Goal: Transaction & Acquisition: Purchase product/service

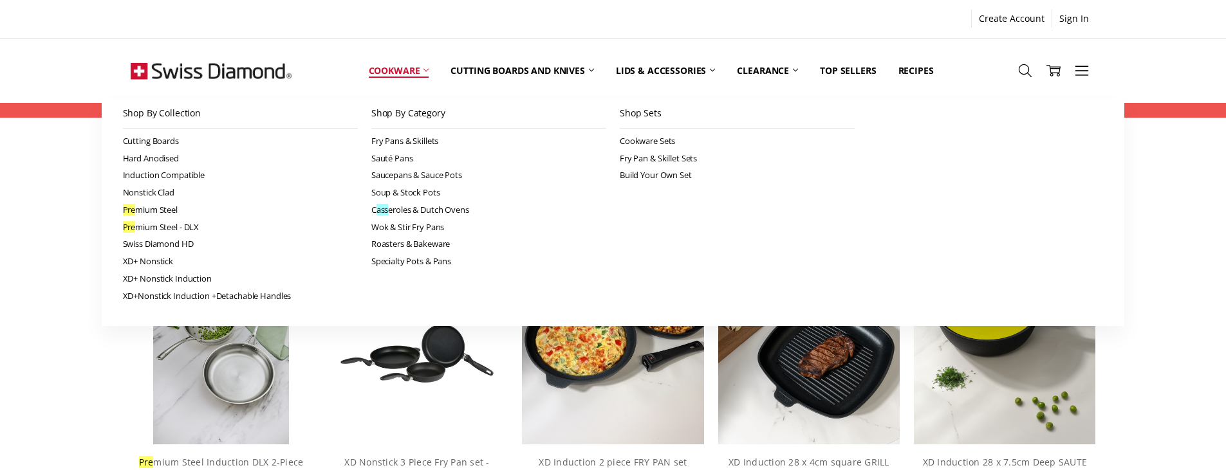
click at [423, 68] on icon at bounding box center [425, 70] width 5 height 5
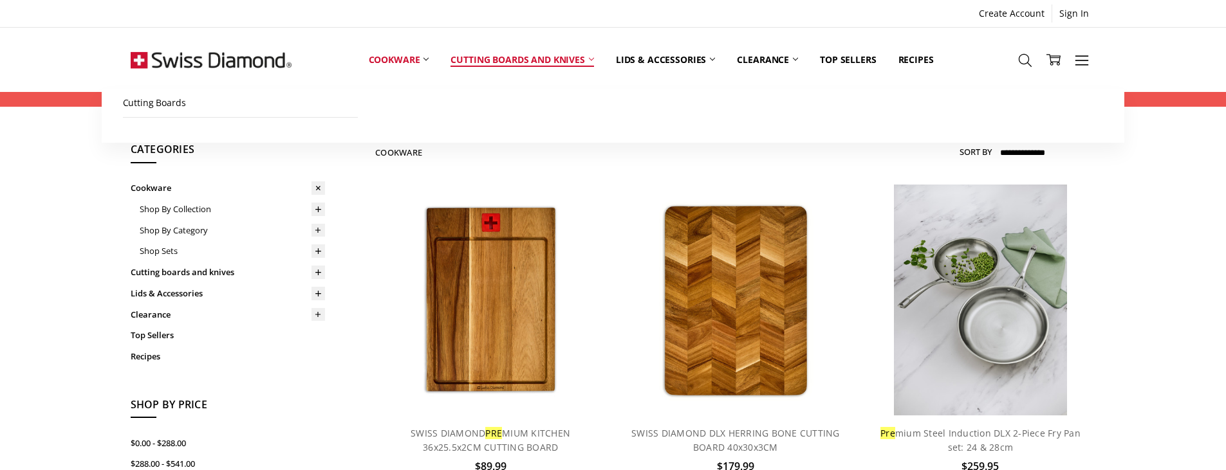
click at [519, 53] on link "Cutting boards and knives" at bounding box center [521, 59] width 165 height 57
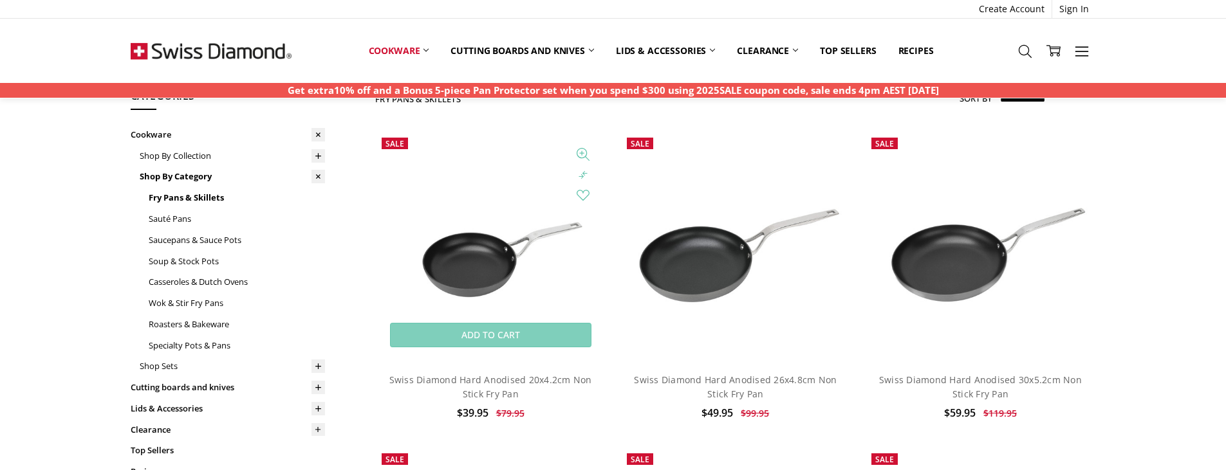
scroll to position [107, 0]
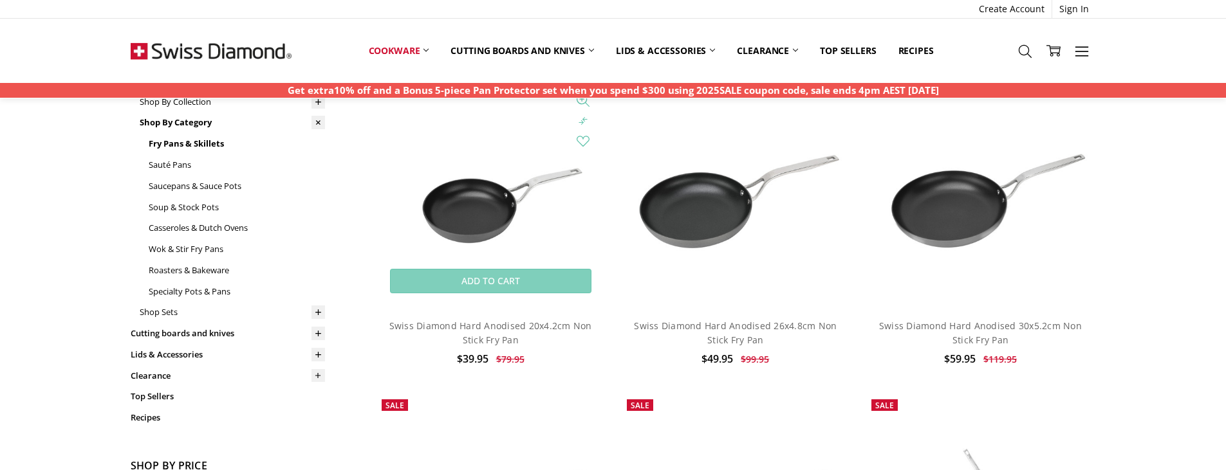
click at [483, 164] on img at bounding box center [490, 193] width 230 height 154
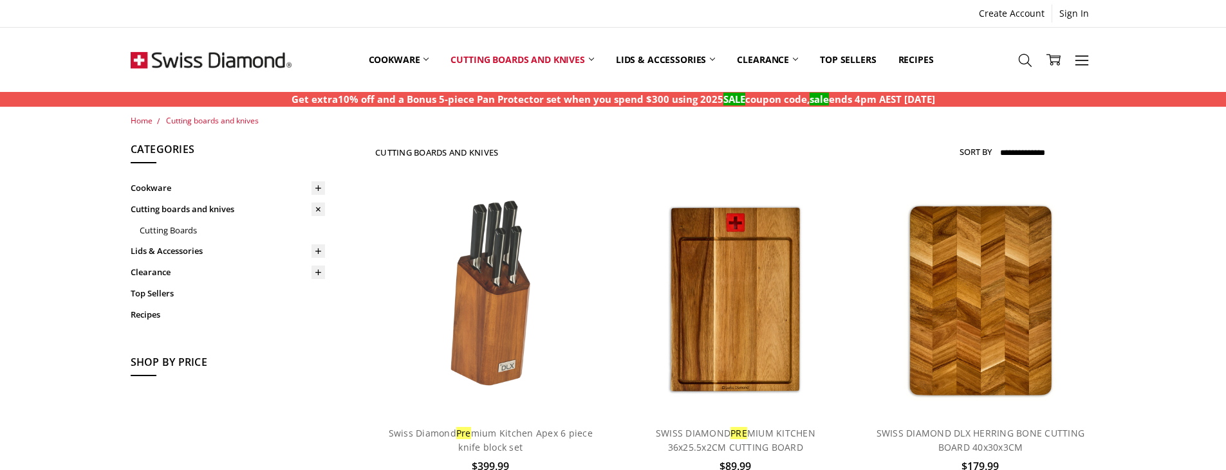
click at [174, 49] on img at bounding box center [211, 60] width 161 height 64
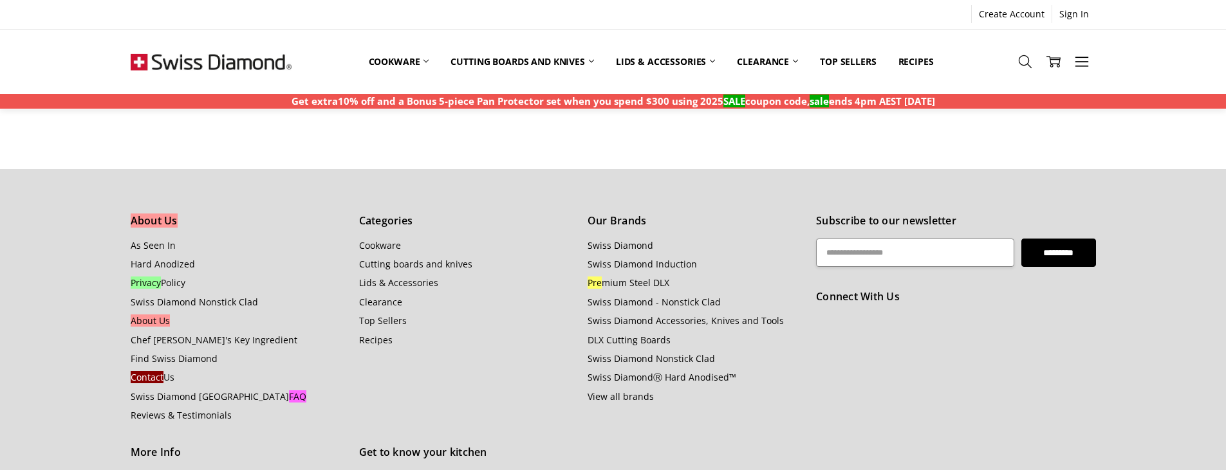
scroll to position [1056, 0]
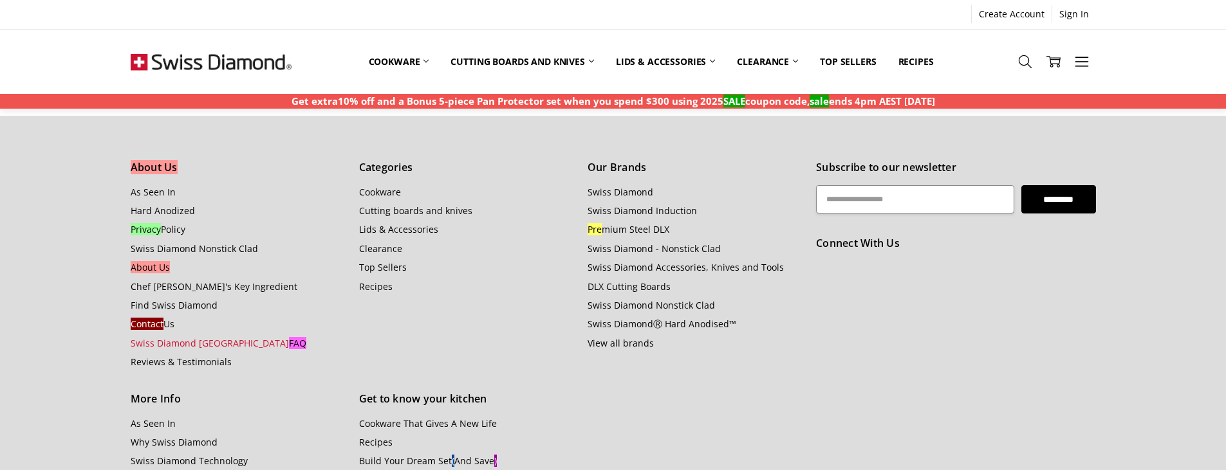
click at [195, 342] on link "Swiss Diamond Australia FAQ" at bounding box center [219, 343] width 176 height 12
